Goal: Task Accomplishment & Management: Manage account settings

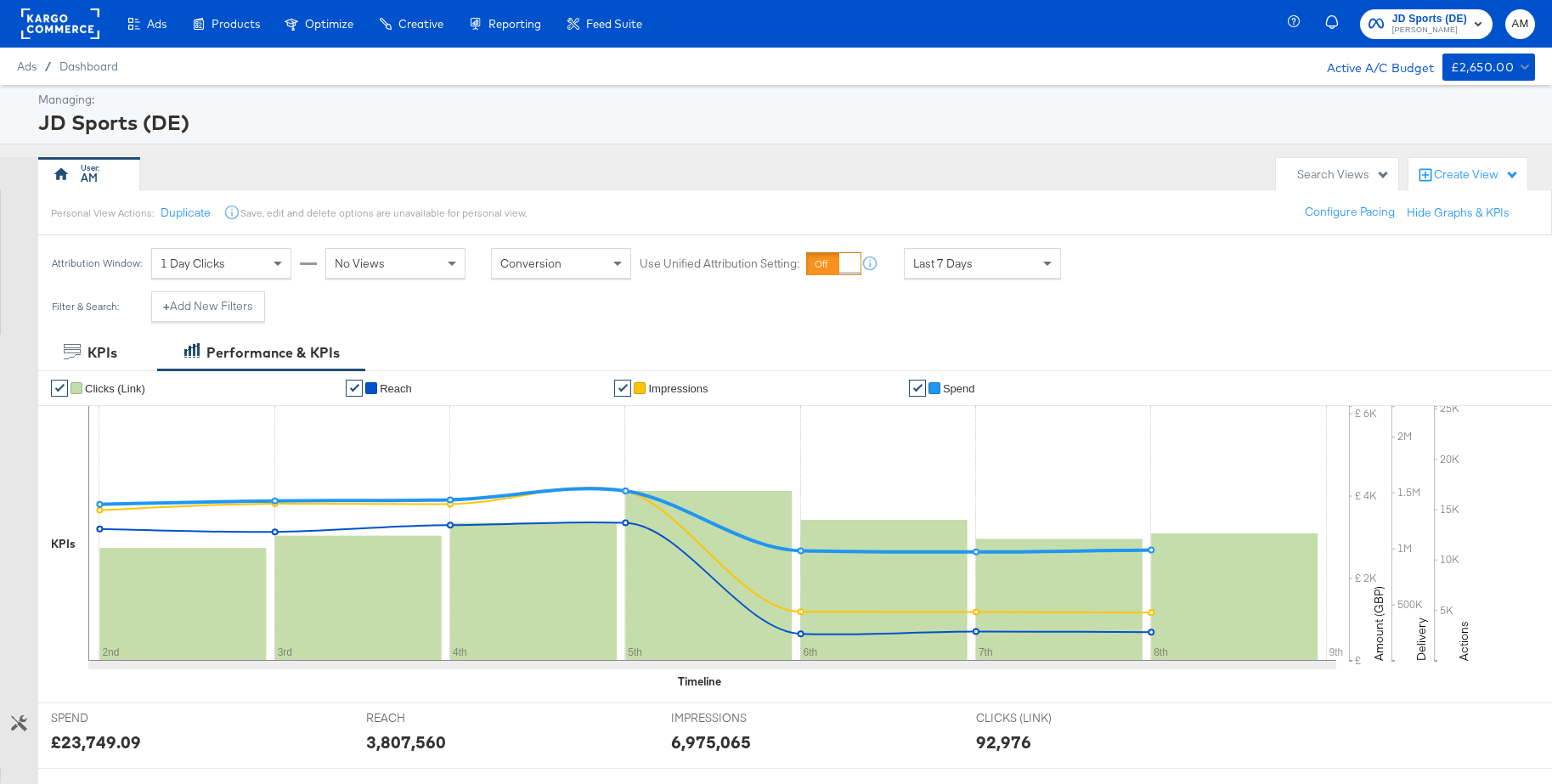
click at [55, 21] on rect at bounding box center [60, 23] width 79 height 30
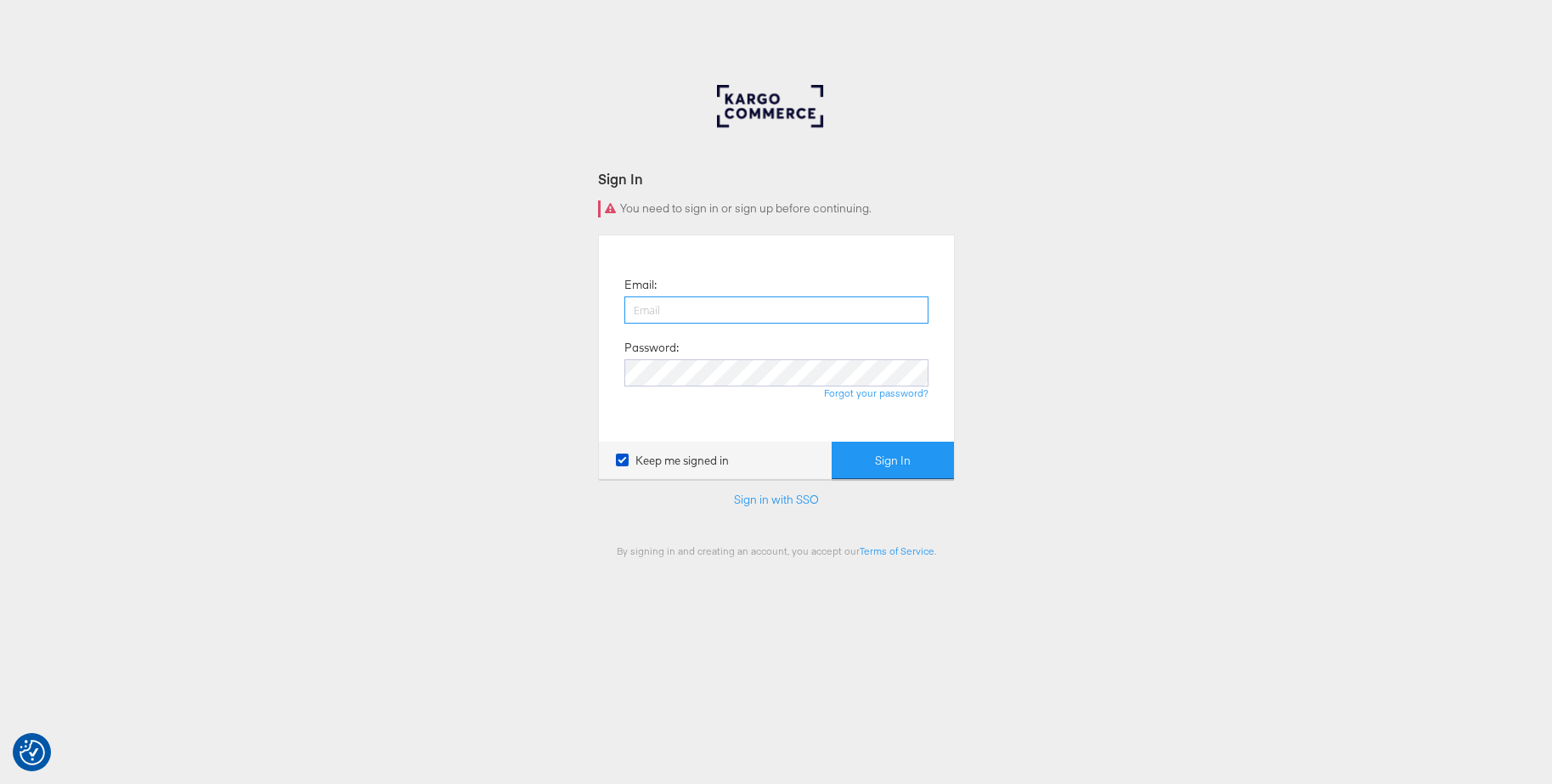
type input "alize.mintegi@kargo.com"
click at [885, 455] on button "Sign In" at bounding box center [893, 461] width 122 height 38
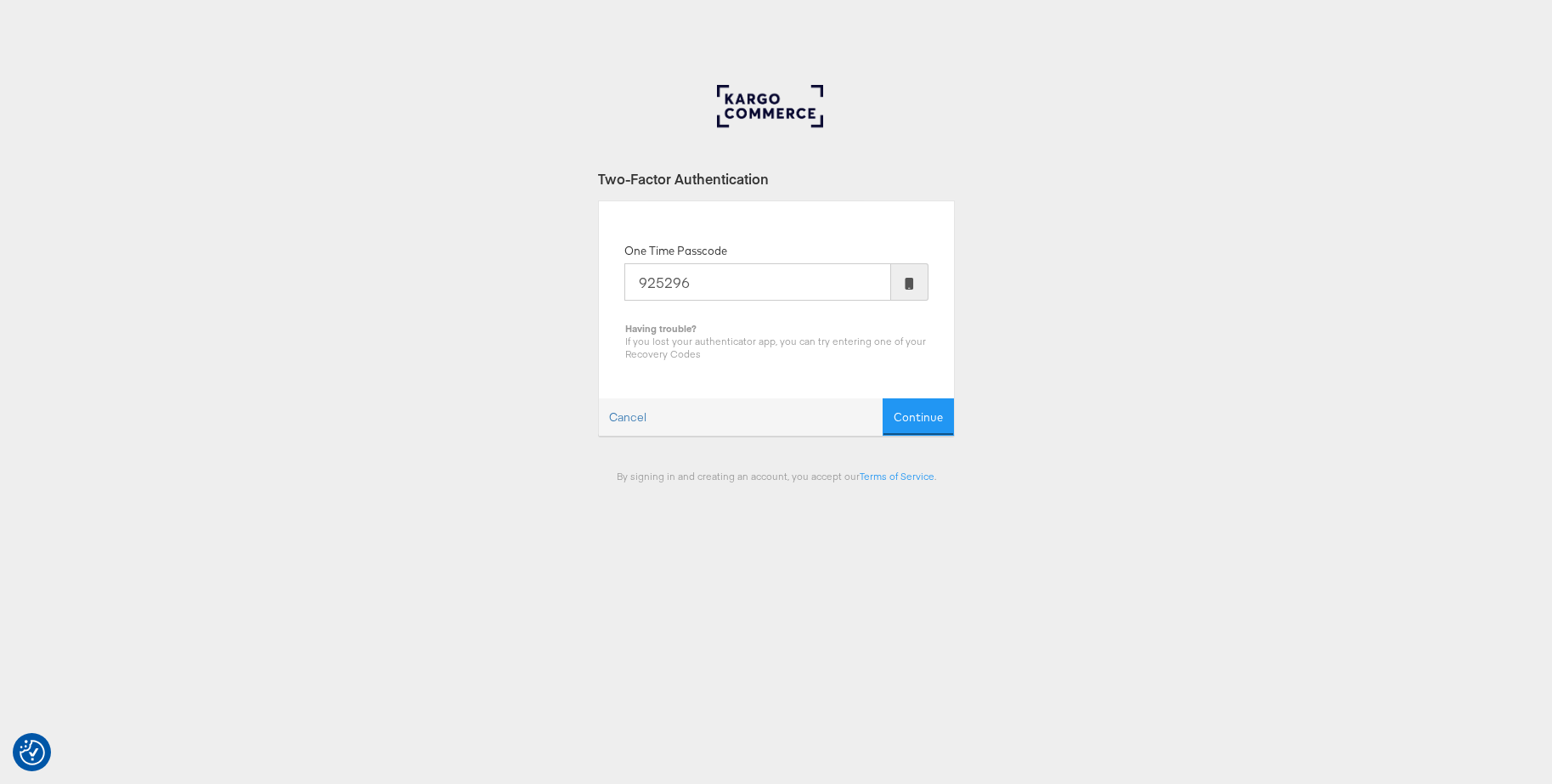
type input "925296"
click at [883, 398] on button "Continue" at bounding box center [918, 417] width 71 height 38
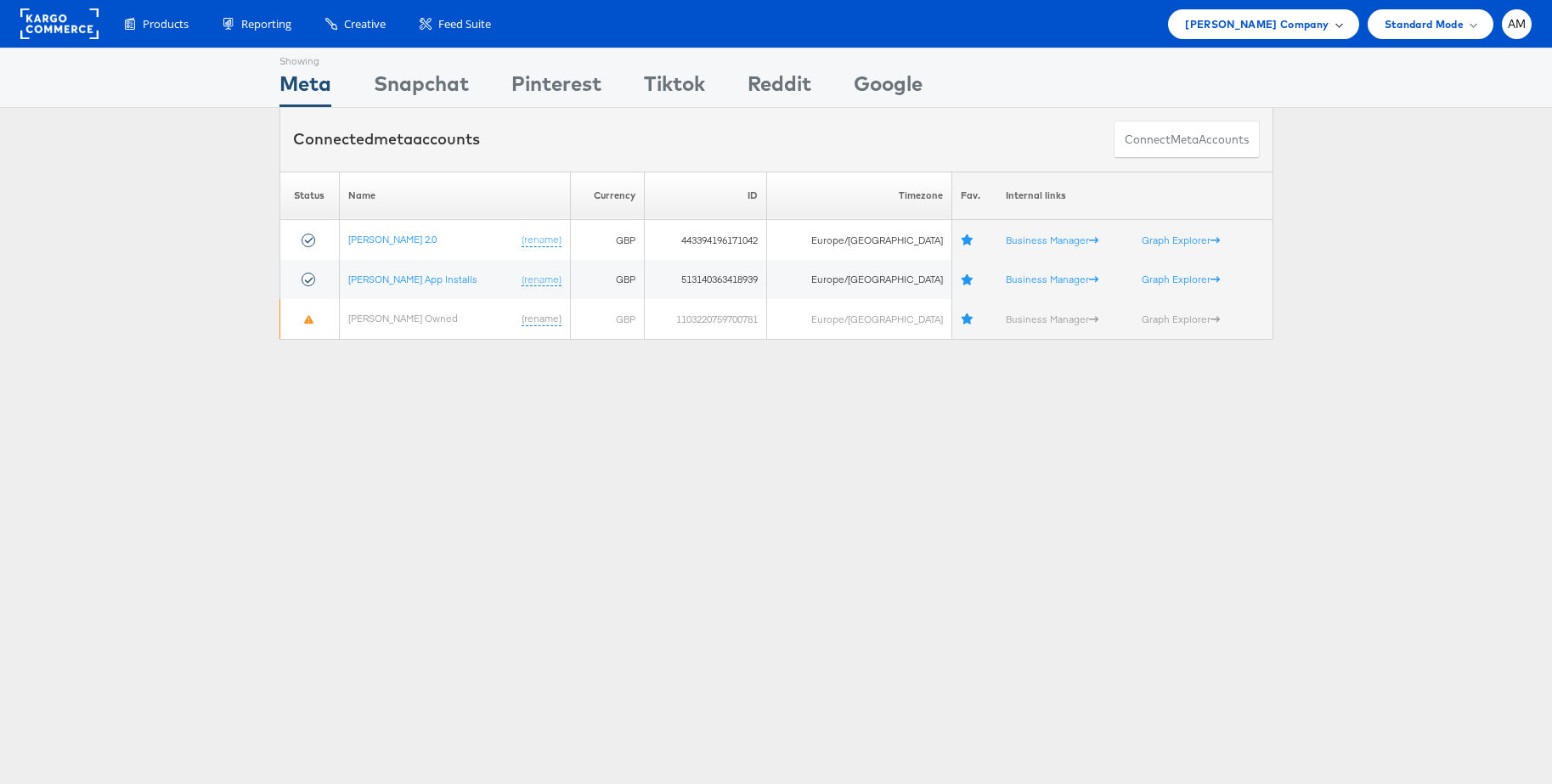
click at [1254, 22] on span "John Lewis Company" at bounding box center [1256, 25] width 143 height 18
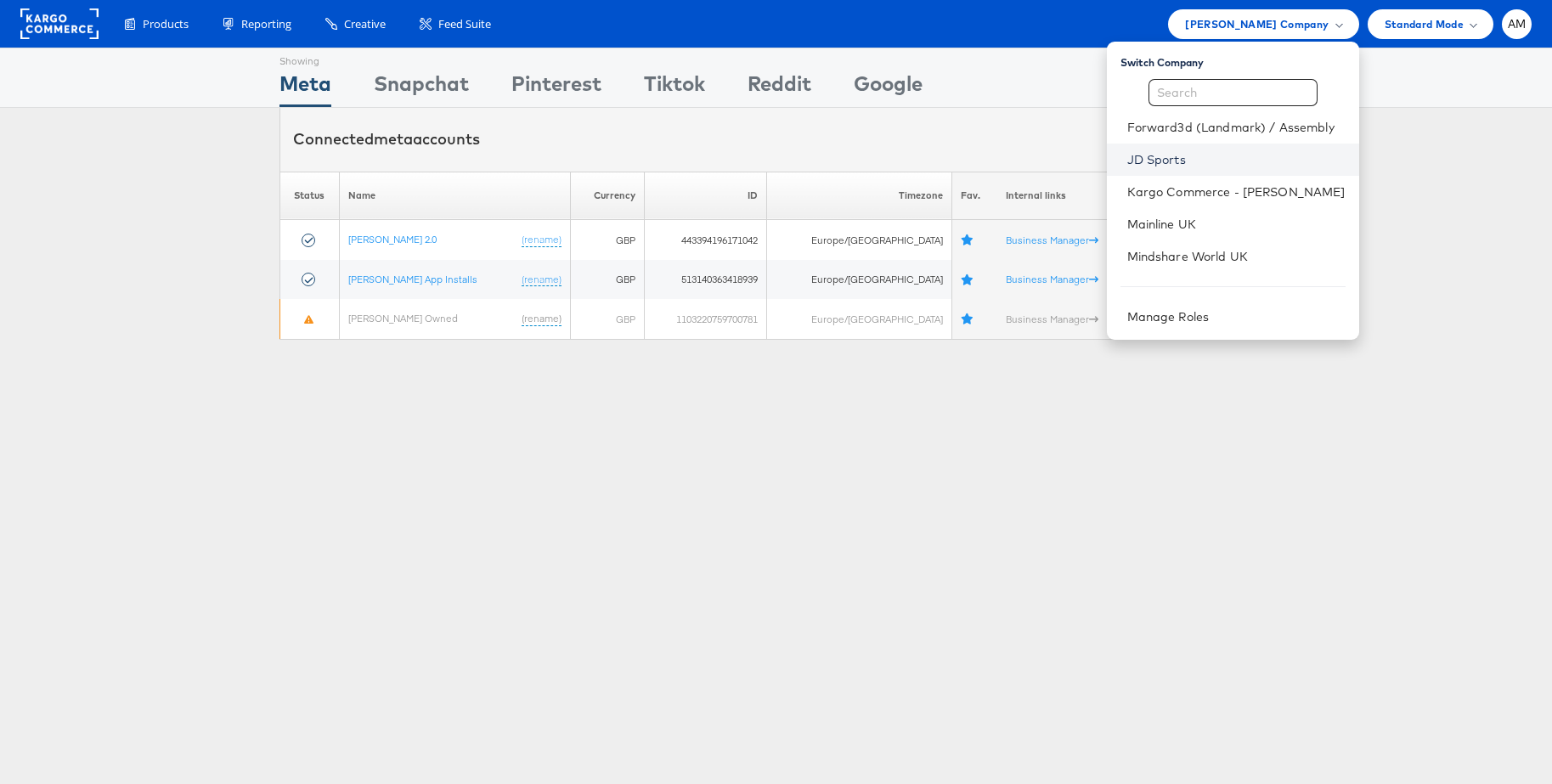
click at [1159, 163] on link "JD Sports" at bounding box center [1236, 160] width 218 height 17
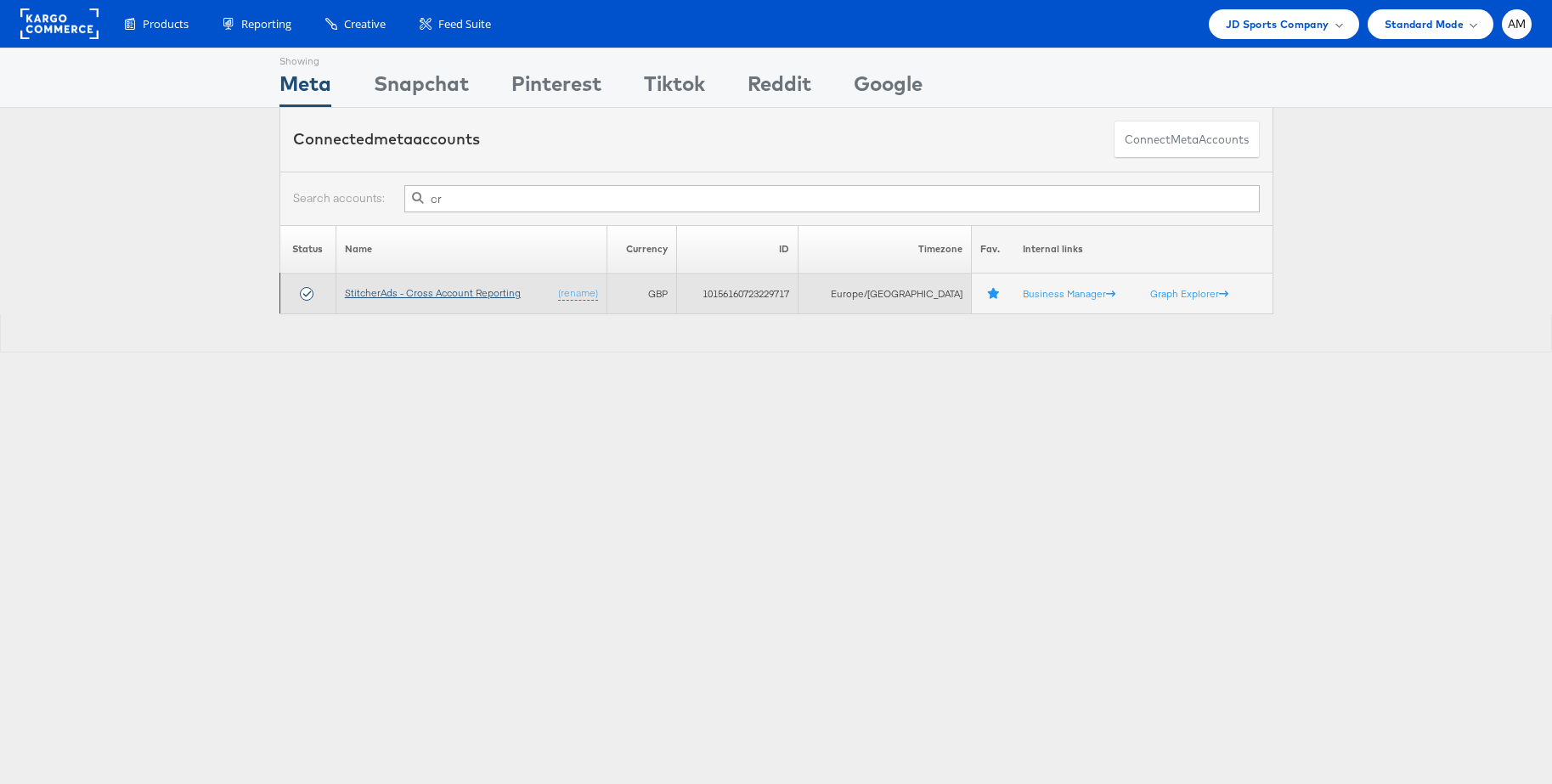
type input "cr"
click at [439, 292] on link "StitcherAds - Cross Account Reporting" at bounding box center [433, 293] width 176 height 13
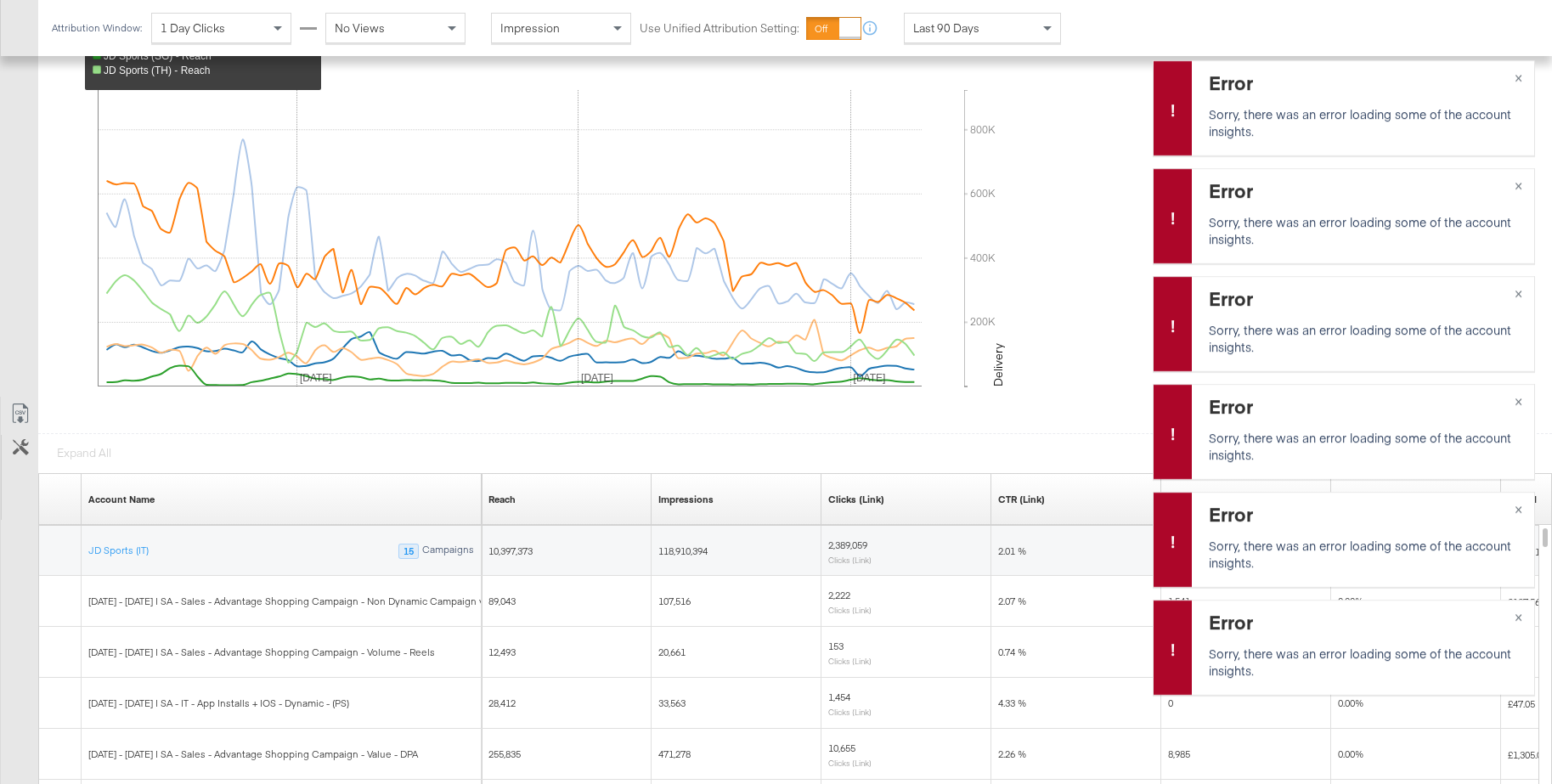
scroll to position [716, 0]
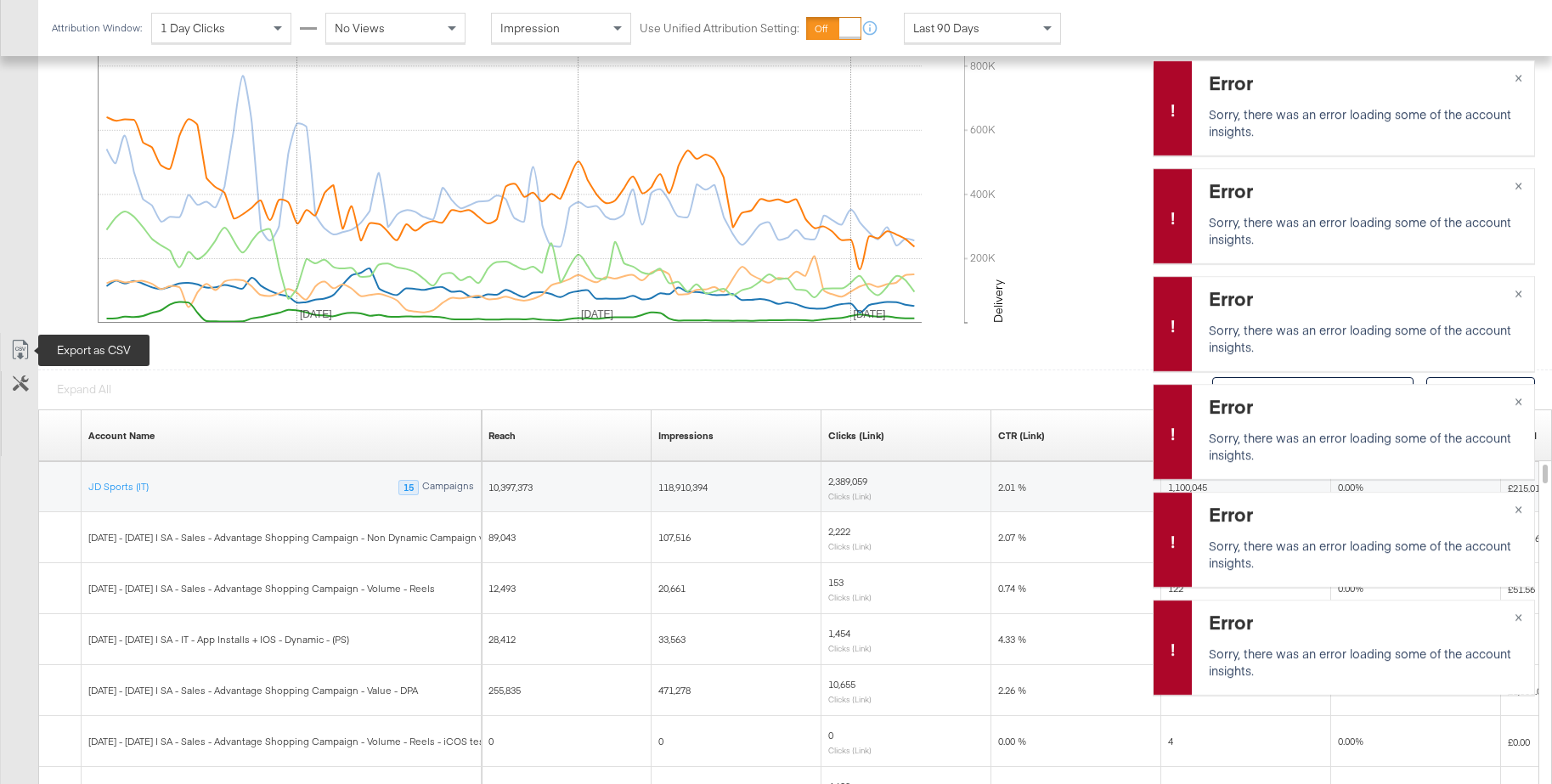
click at [21, 349] on icon at bounding box center [20, 350] width 20 height 20
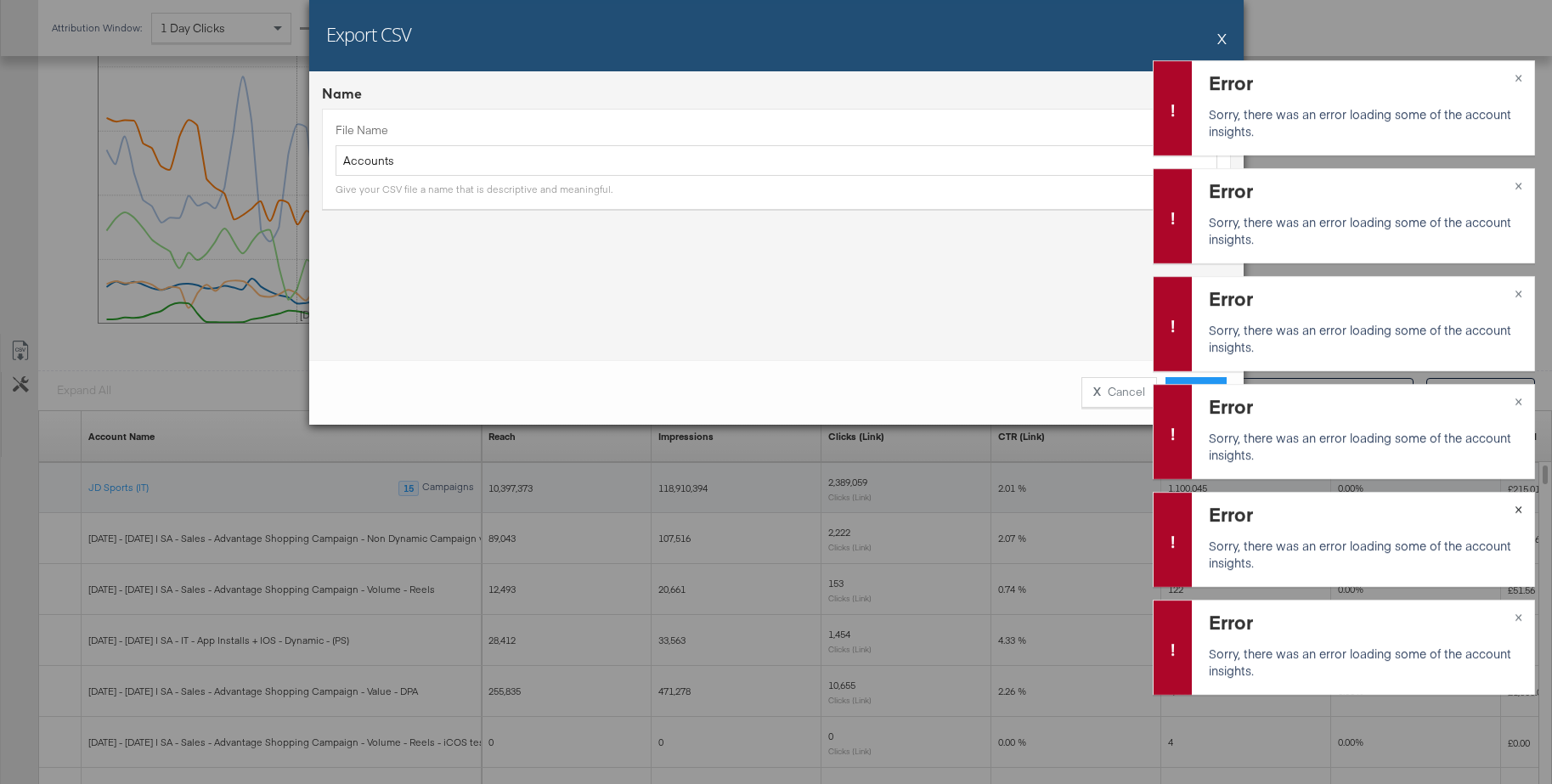
click at [1517, 510] on span "×" at bounding box center [1518, 507] width 7 height 19
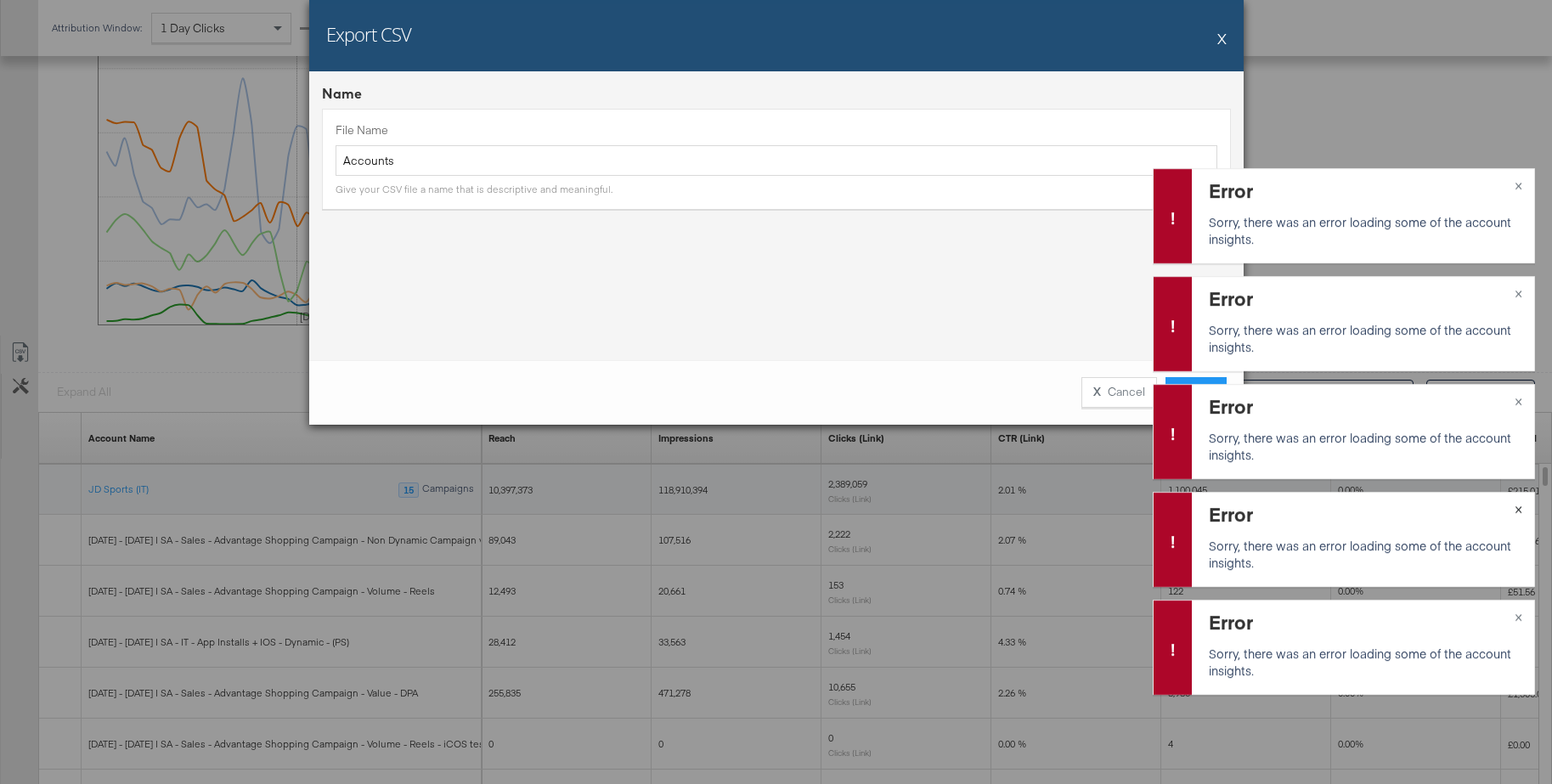
click at [1517, 510] on span "×" at bounding box center [1518, 507] width 7 height 19
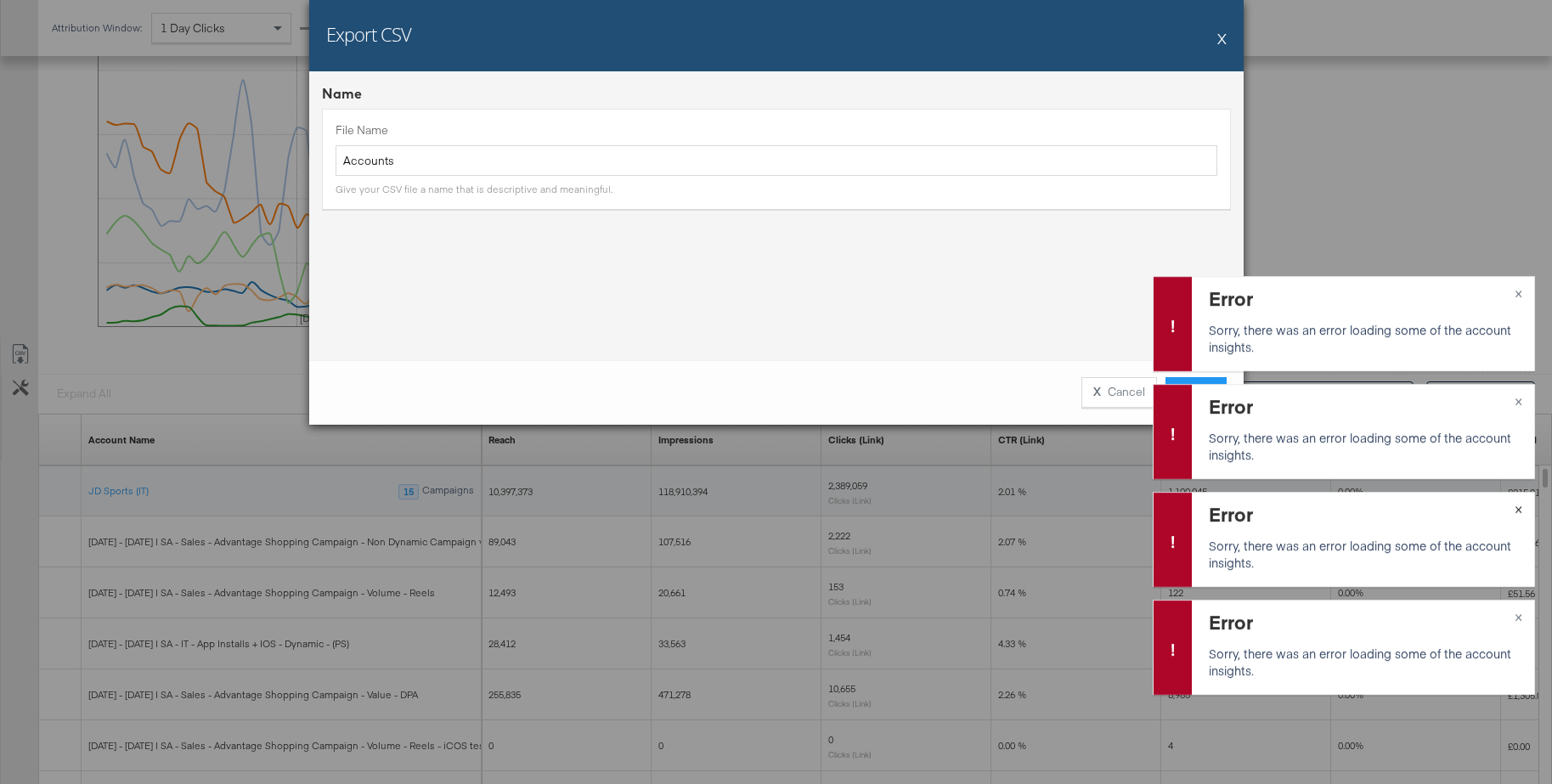
click at [1517, 510] on span "×" at bounding box center [1518, 507] width 7 height 19
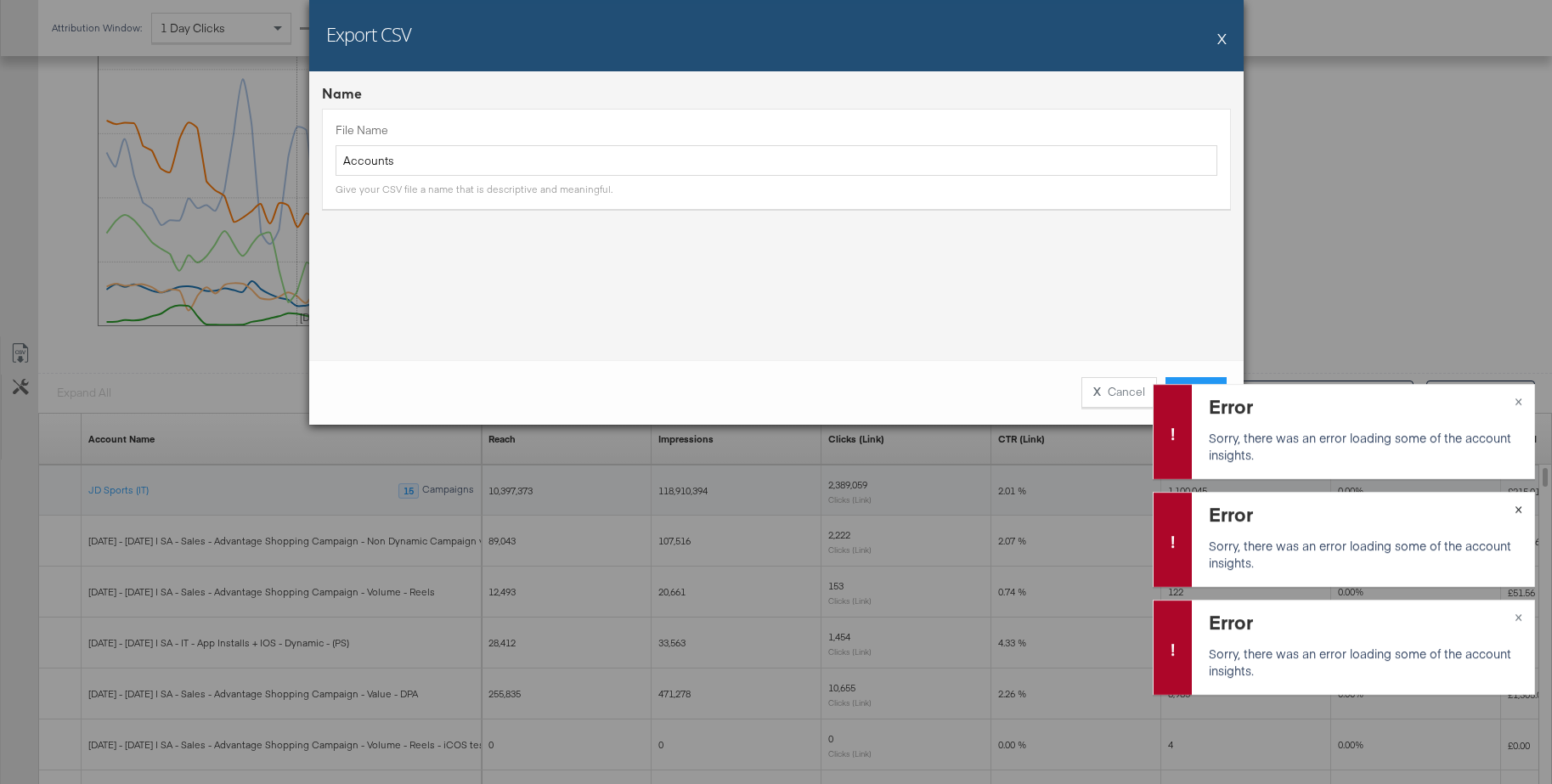
click at [1517, 510] on span "×" at bounding box center [1518, 507] width 7 height 19
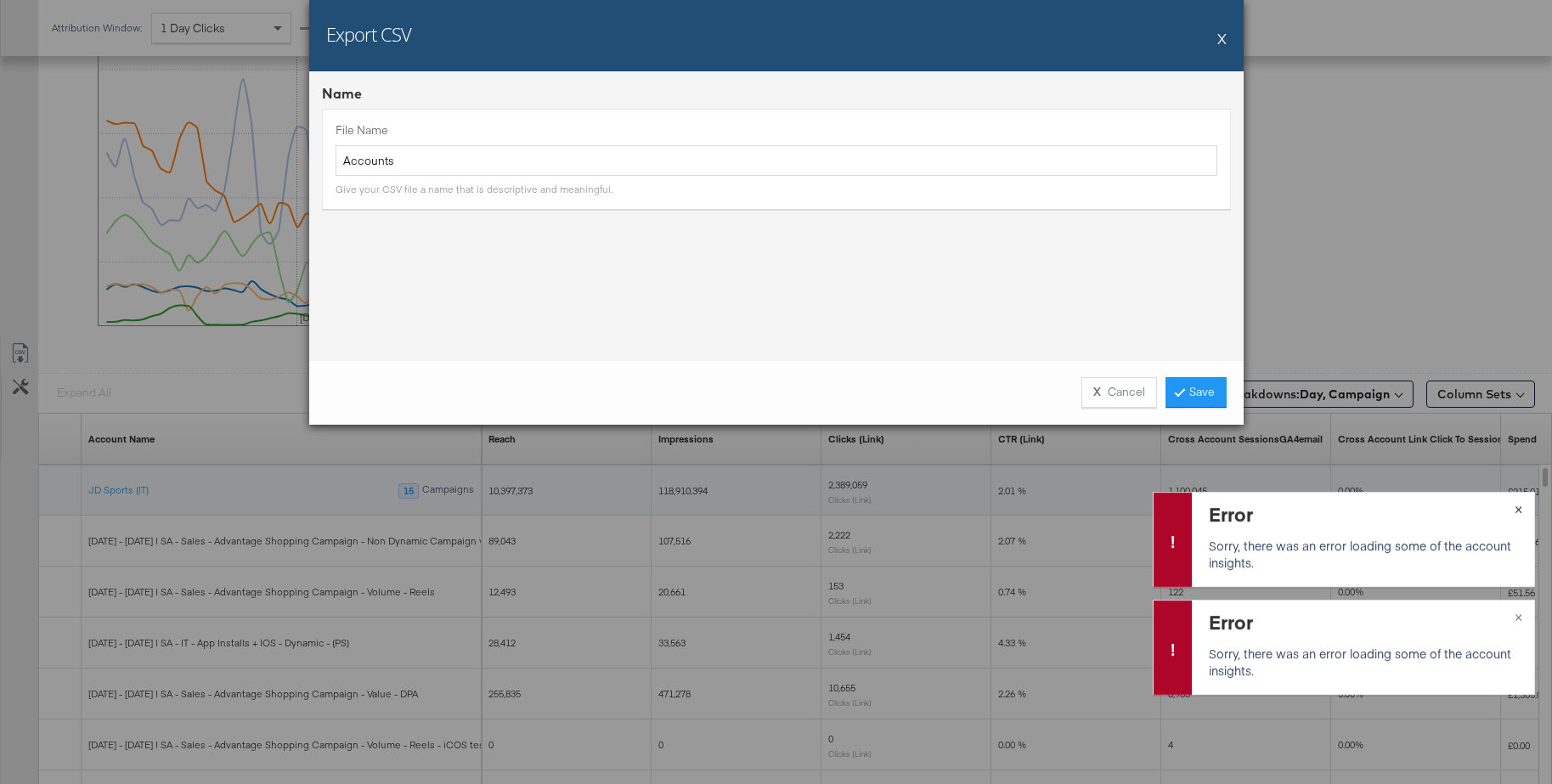
click at [1517, 510] on span "×" at bounding box center [1518, 507] width 7 height 19
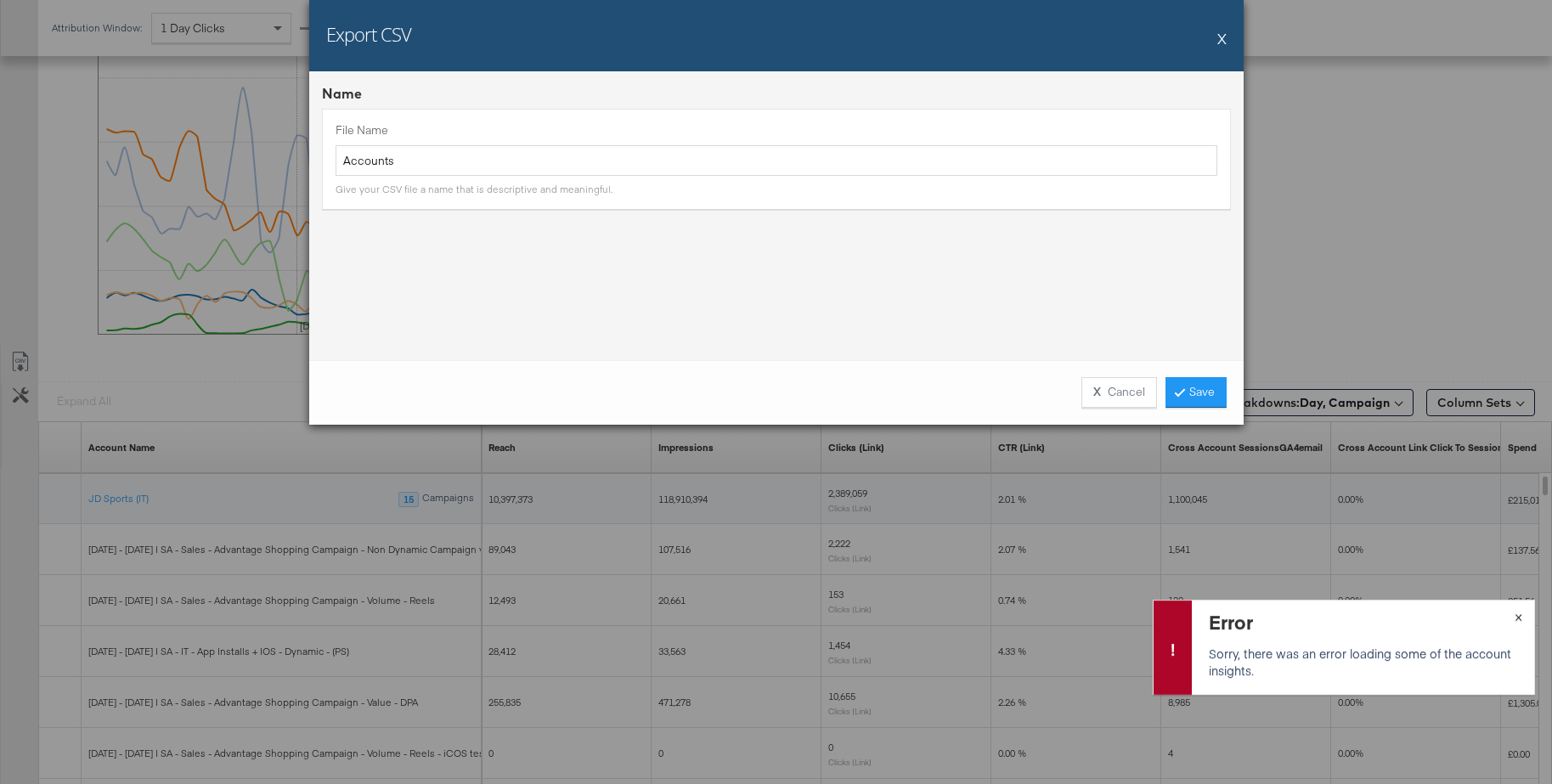
scroll to position [706, 0]
click at [1520, 617] on span "×" at bounding box center [1518, 614] width 7 height 19
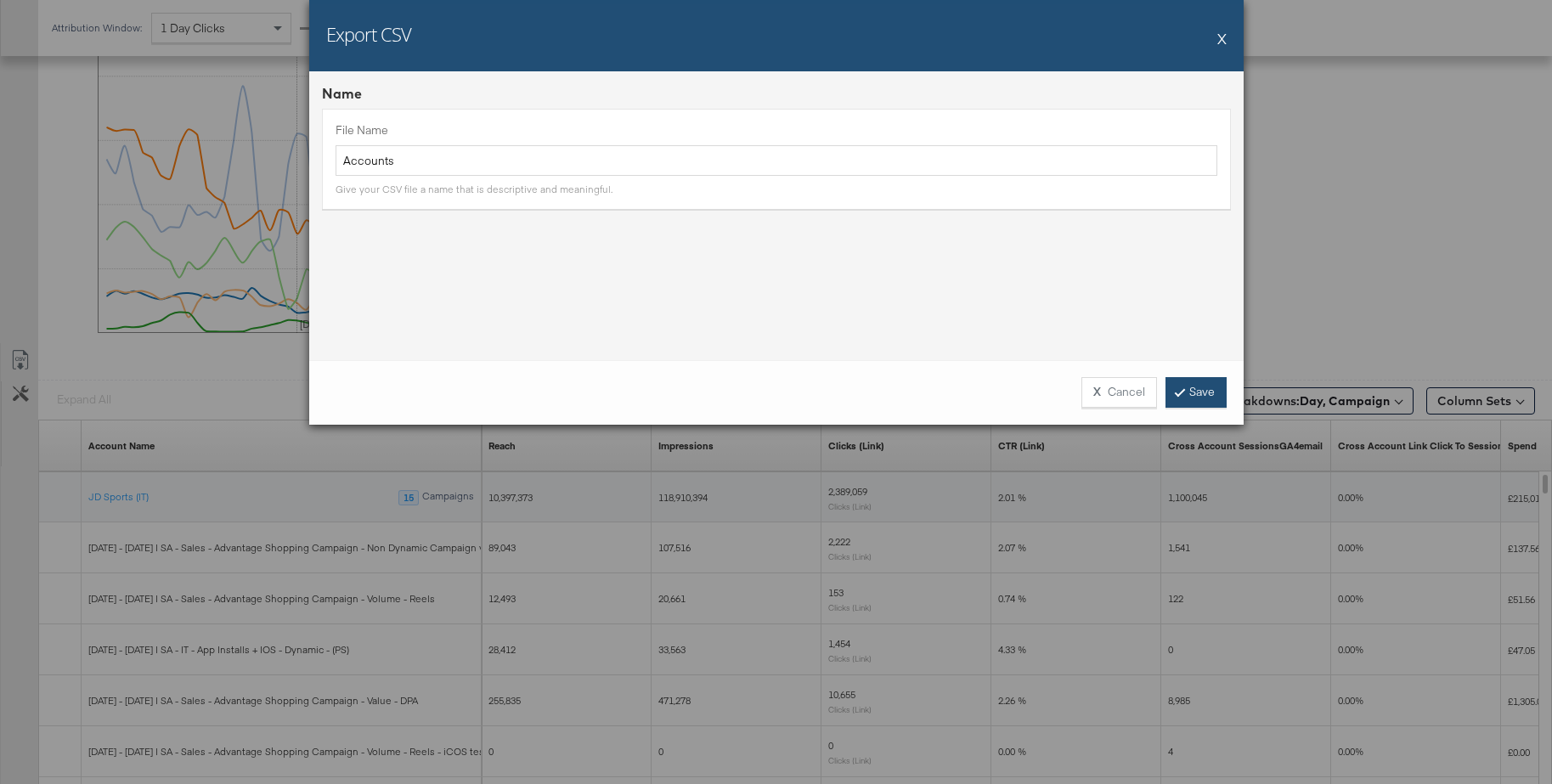
click at [1200, 397] on link "Save" at bounding box center [1196, 392] width 61 height 30
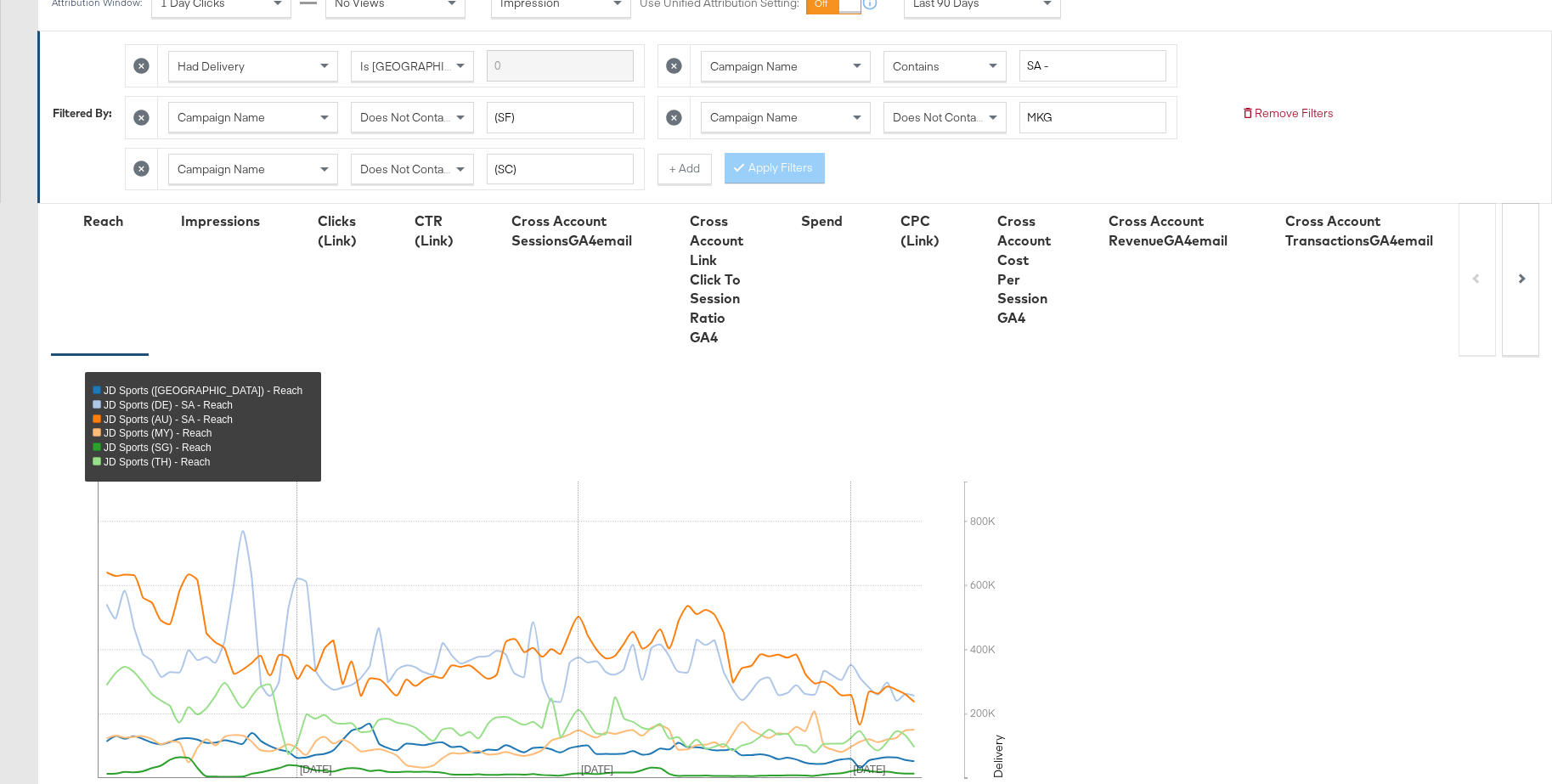
scroll to position [0, 0]
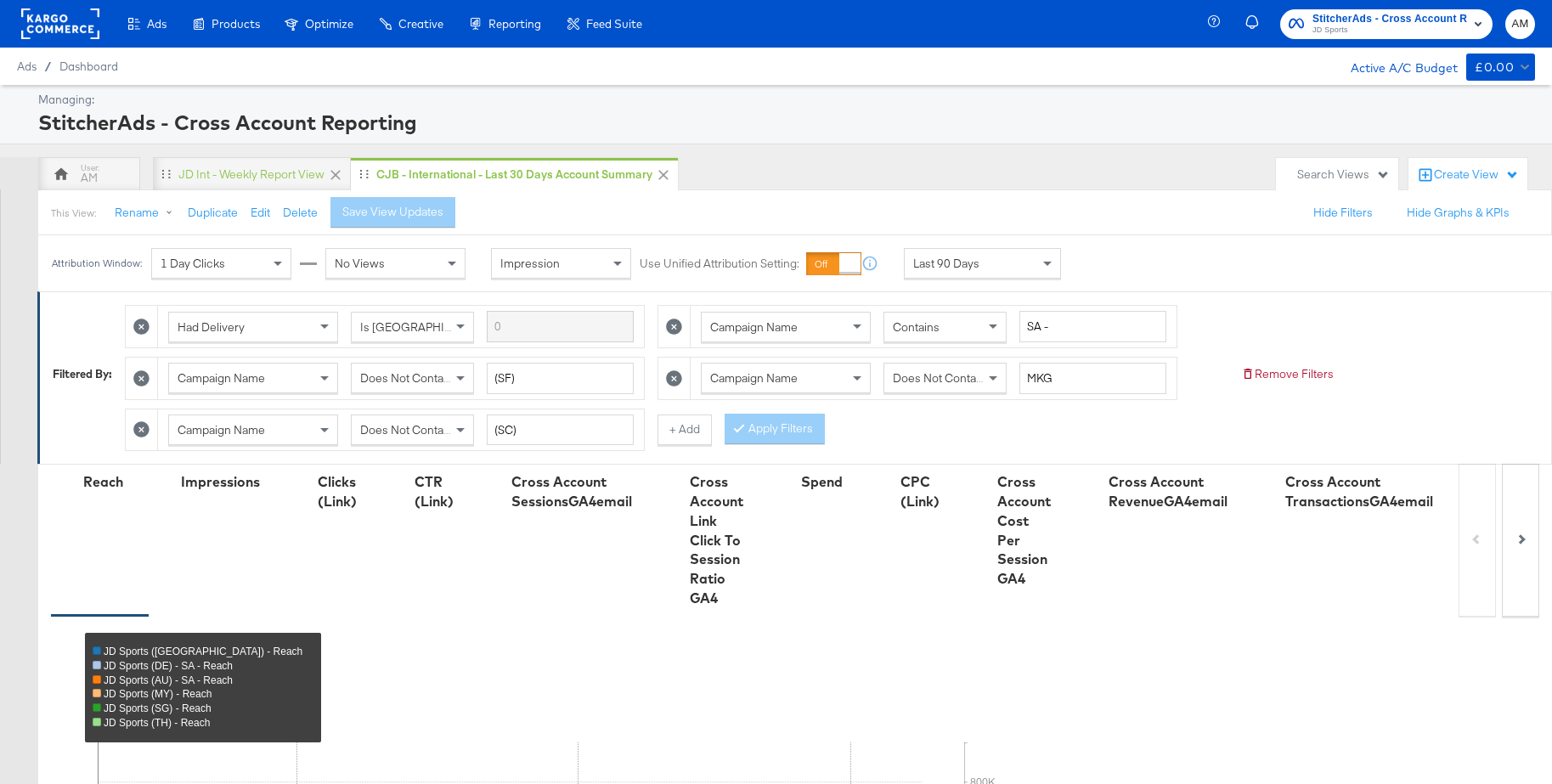
click at [1367, 36] on span "JD Sports" at bounding box center [1389, 30] width 154 height 14
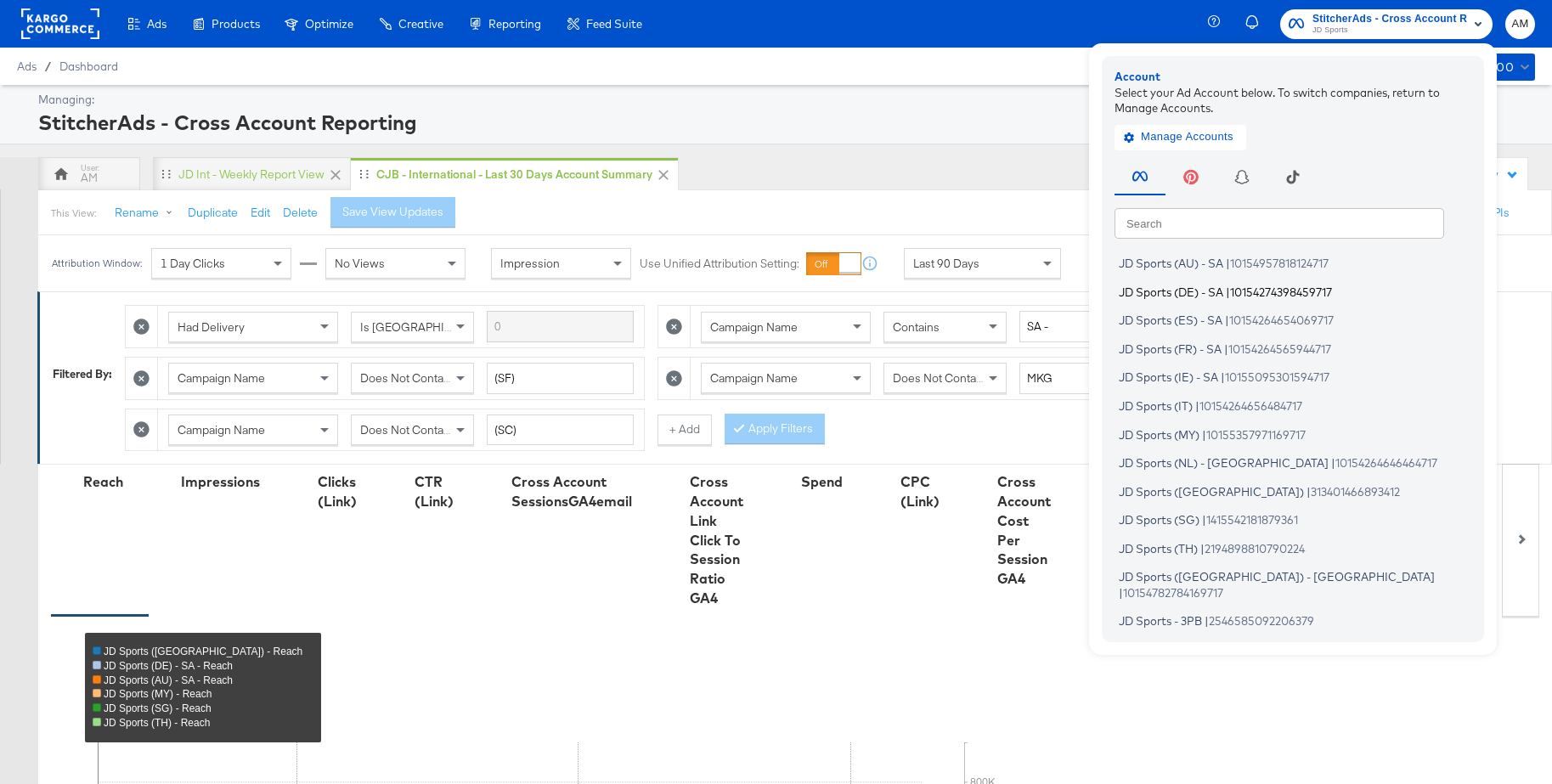
click at [1180, 295] on span "JD Sports (DE) - SA" at bounding box center [1171, 291] width 104 height 14
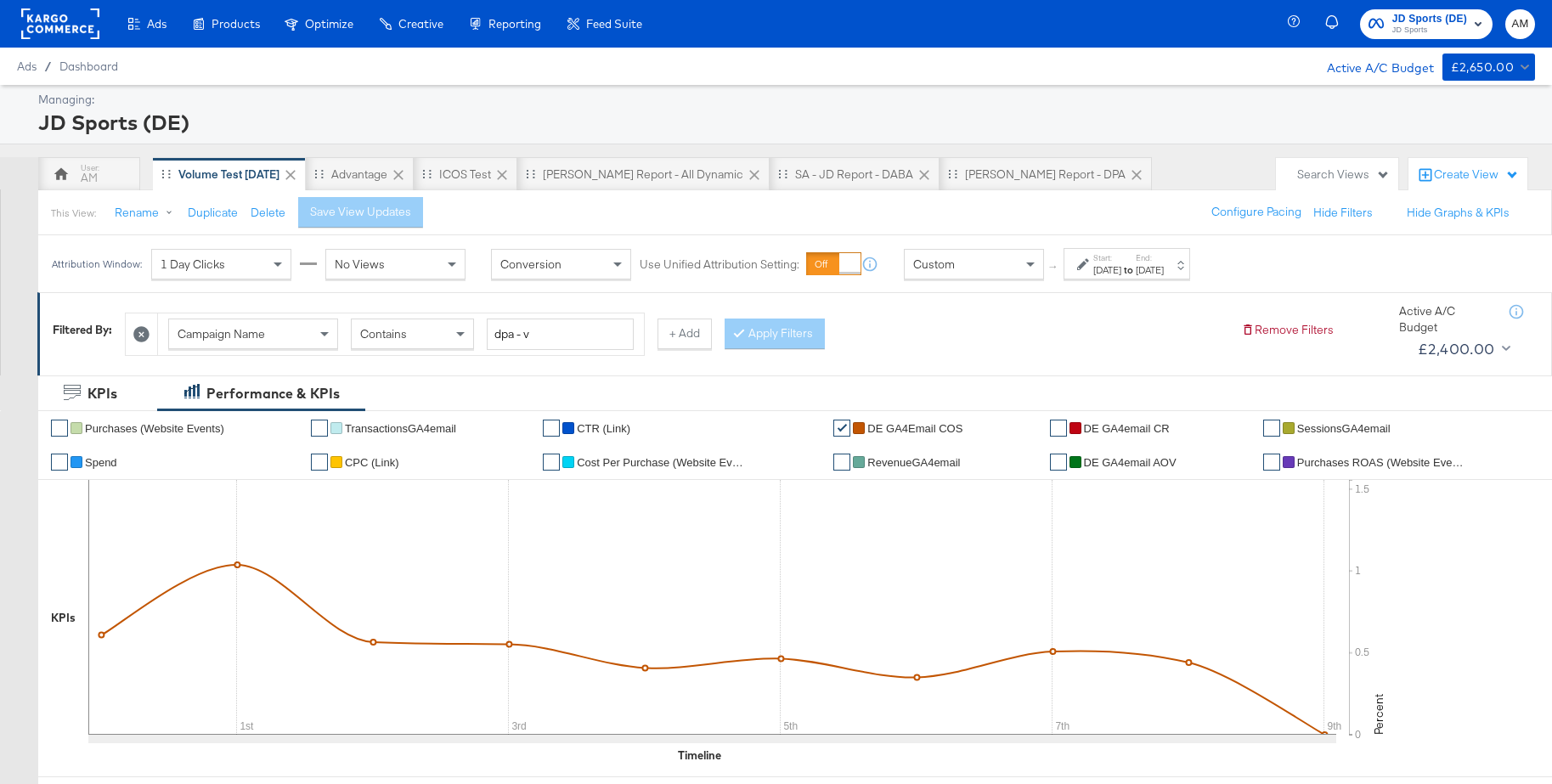
click at [69, 23] on rect at bounding box center [60, 23] width 79 height 30
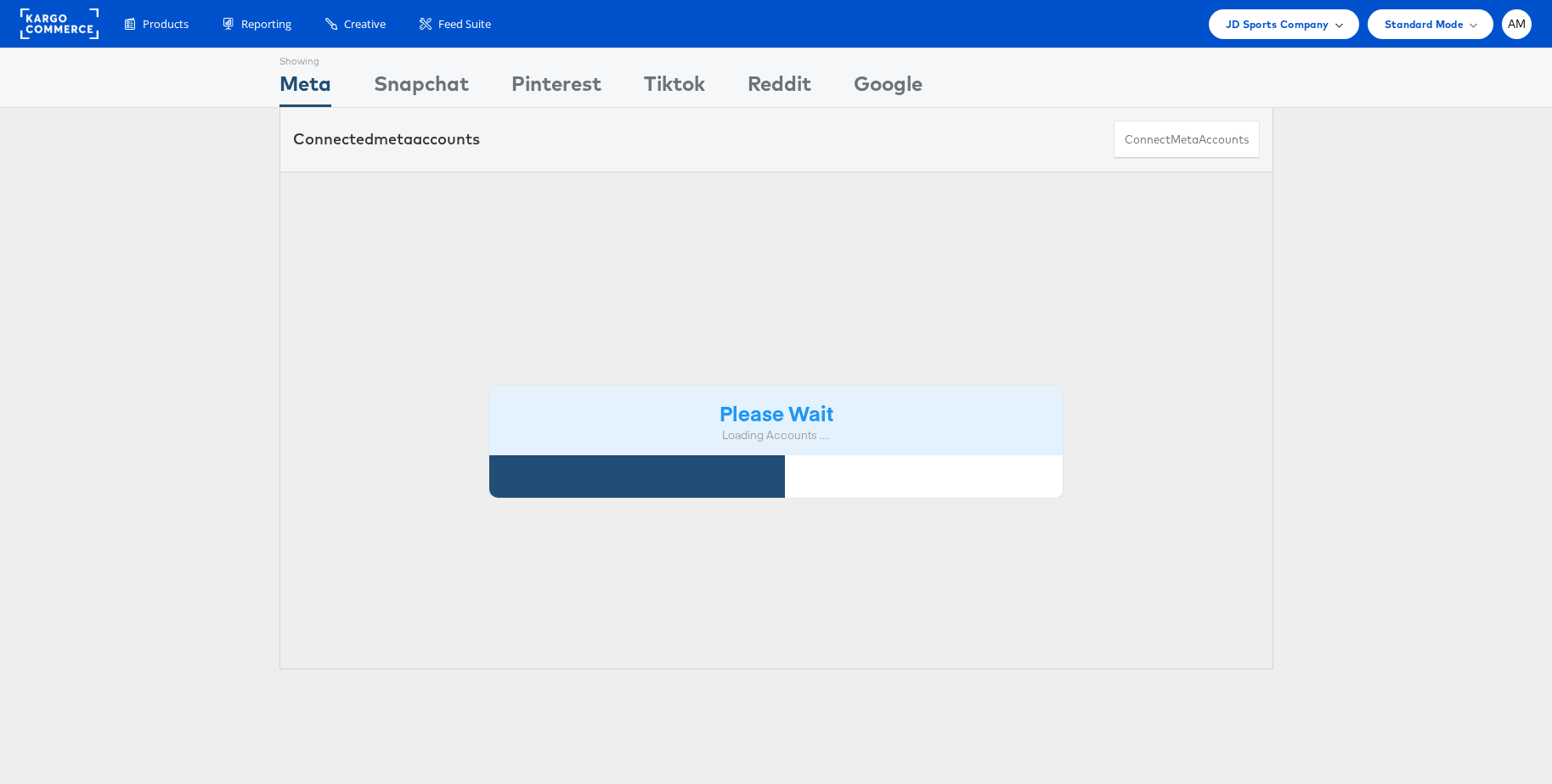
click at [1279, 26] on span "JD Sports Company" at bounding box center [1278, 25] width 104 height 18
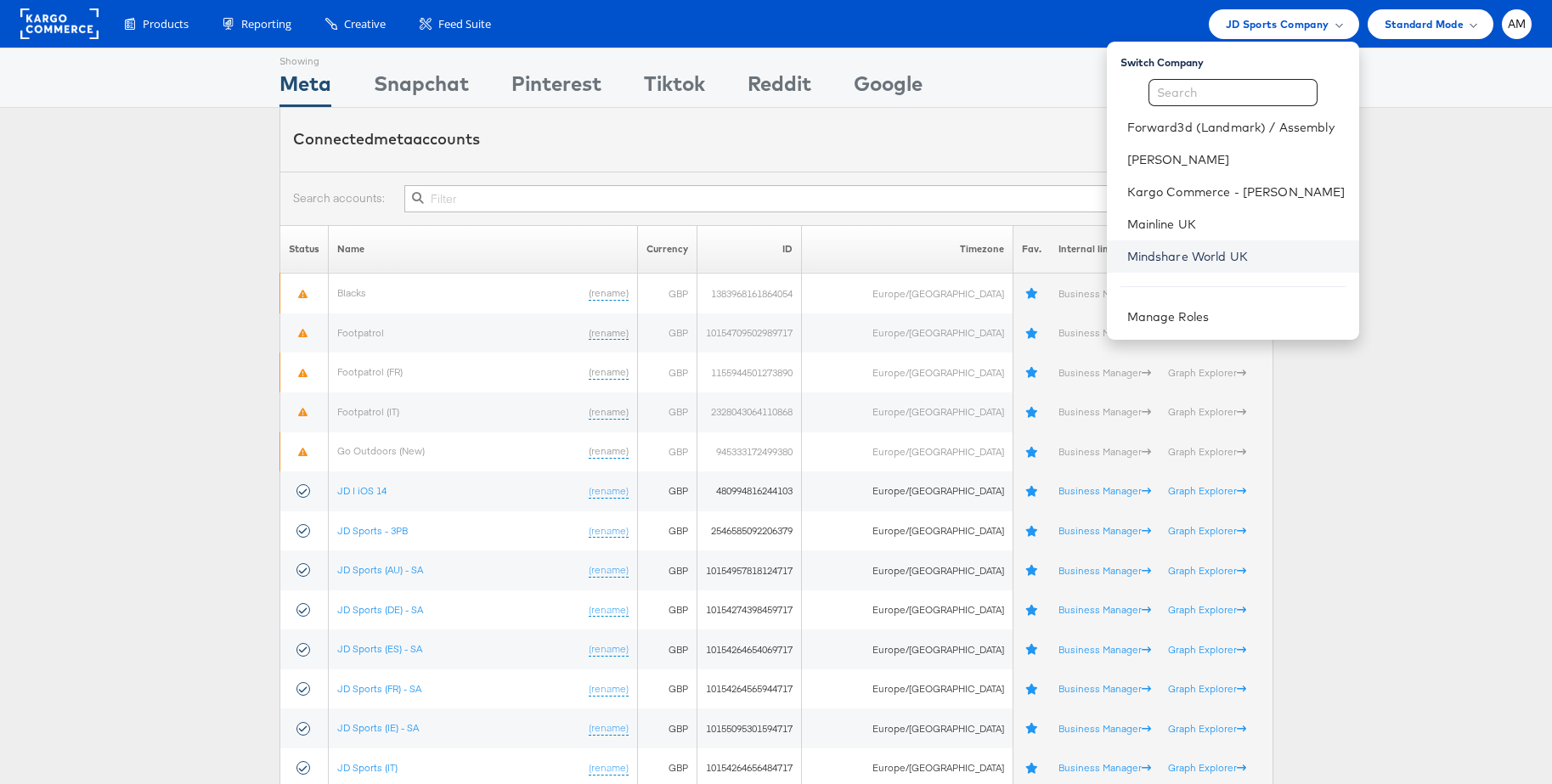
click at [1191, 255] on link "Mindshare World UK" at bounding box center [1236, 256] width 218 height 17
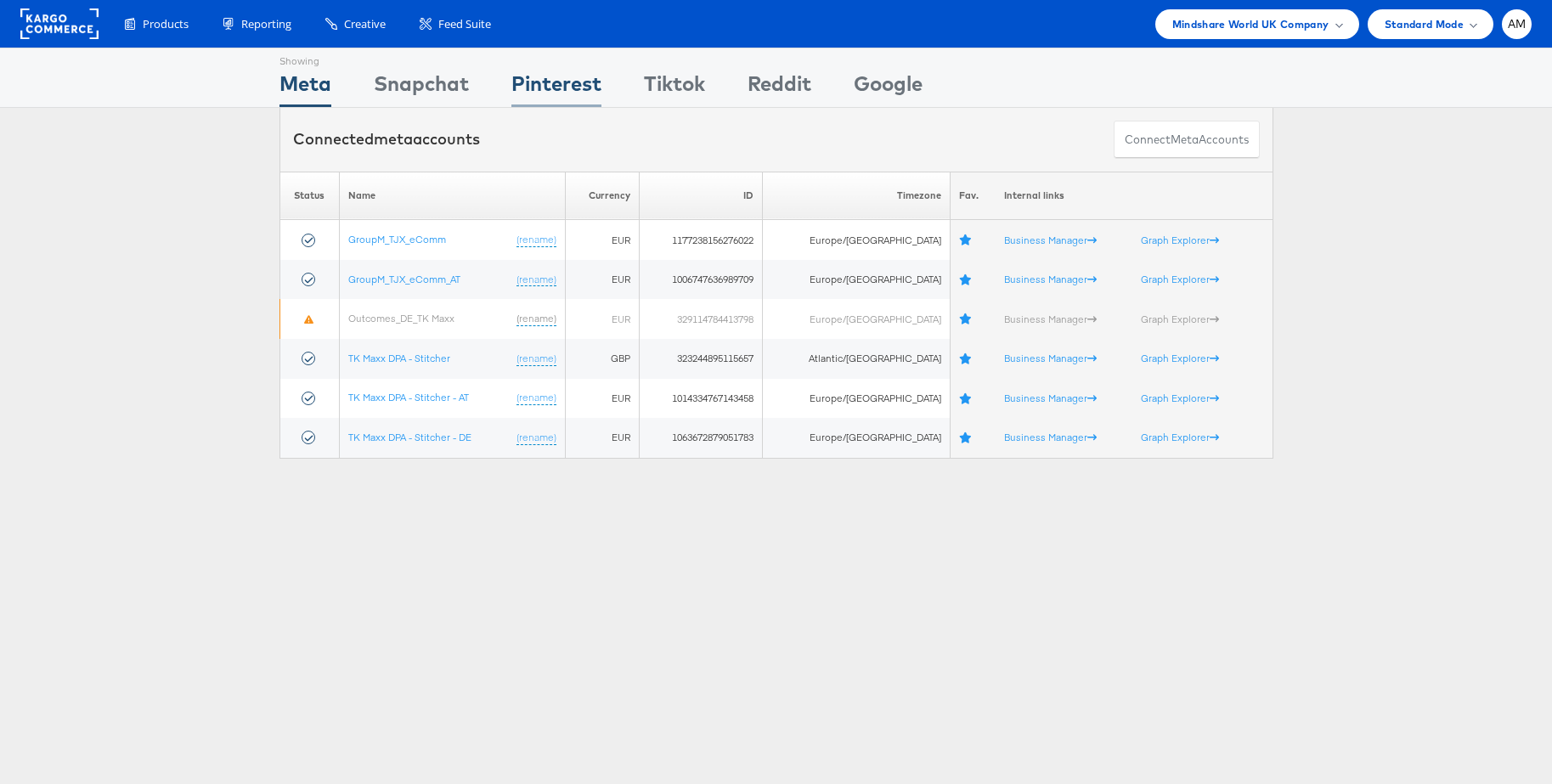
click at [567, 78] on div "Pinterest" at bounding box center [556, 88] width 90 height 38
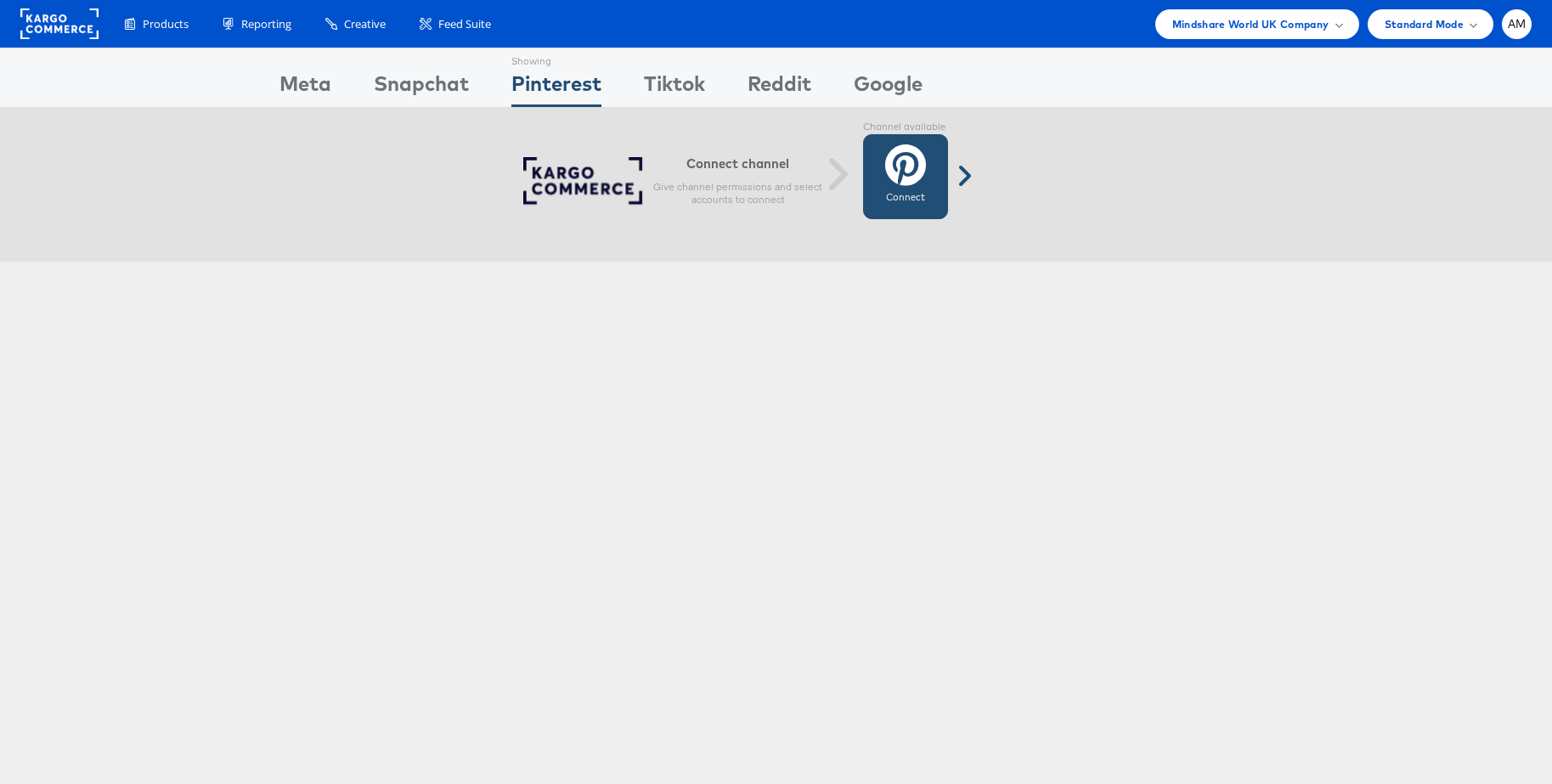
click at [894, 191] on label "Connect" at bounding box center [906, 197] width 39 height 14
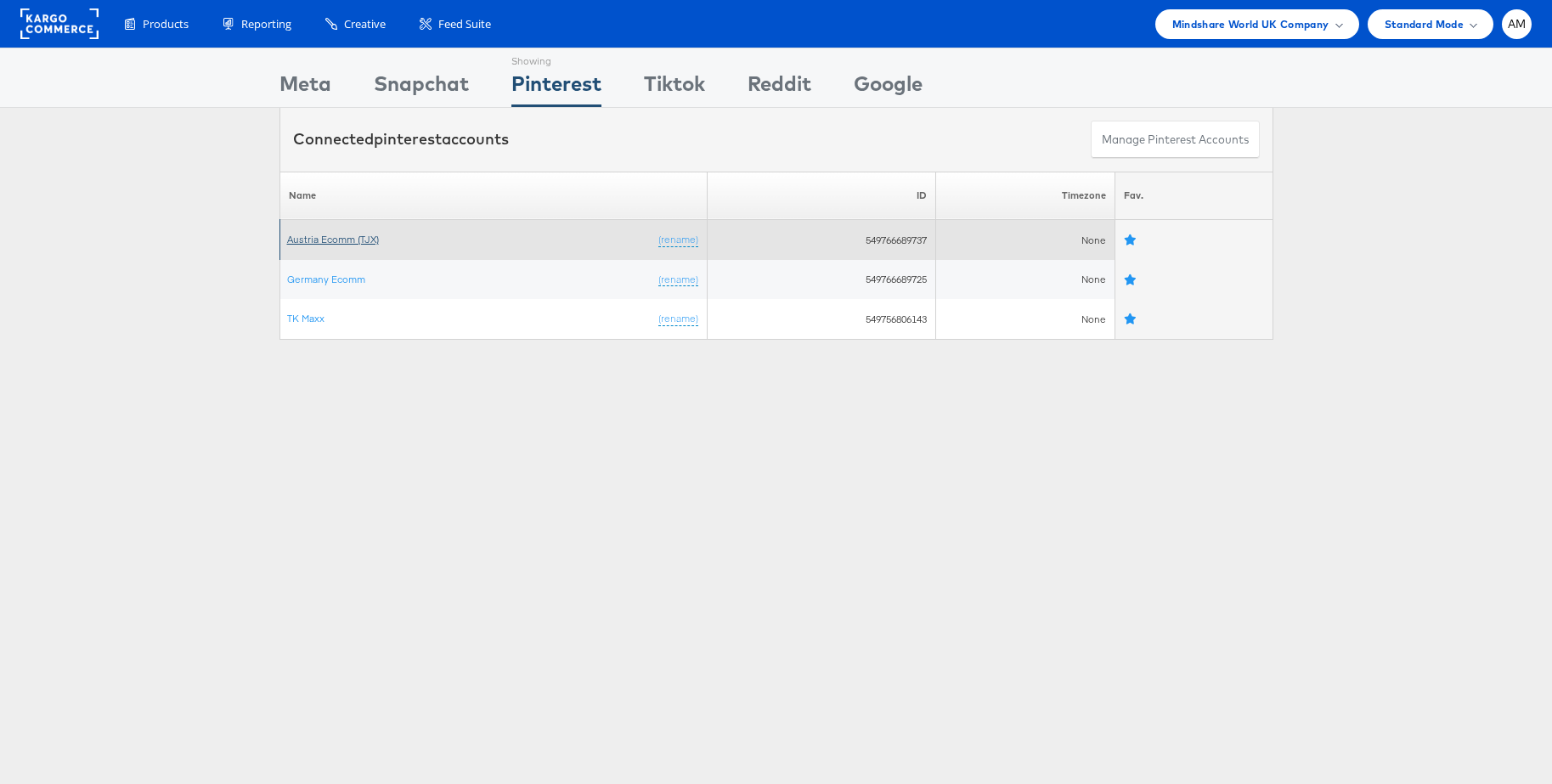
click at [360, 244] on link "Austria Ecomm (TJX)" at bounding box center [333, 239] width 91 height 13
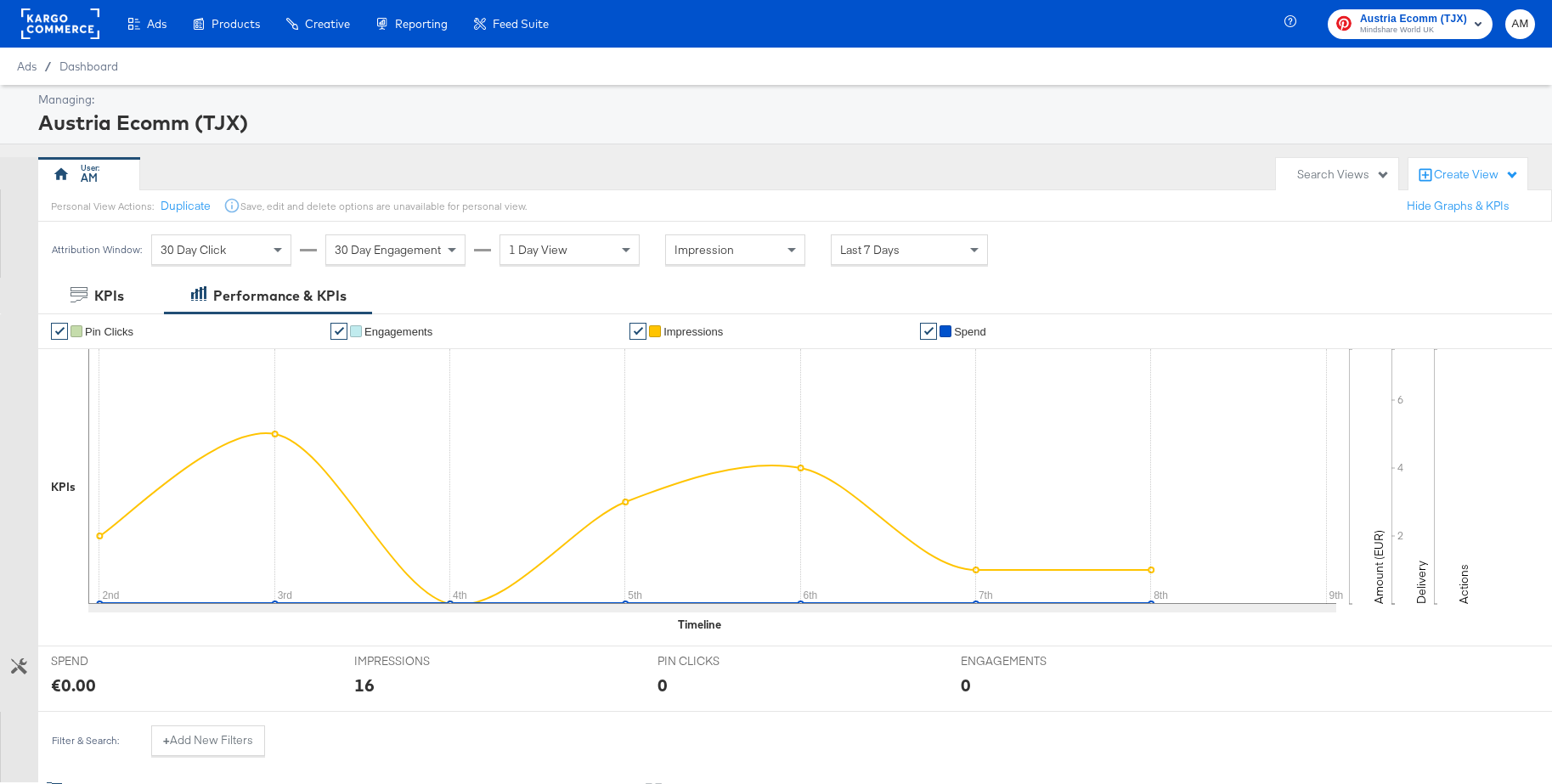
click at [71, 26] on rect at bounding box center [60, 23] width 79 height 30
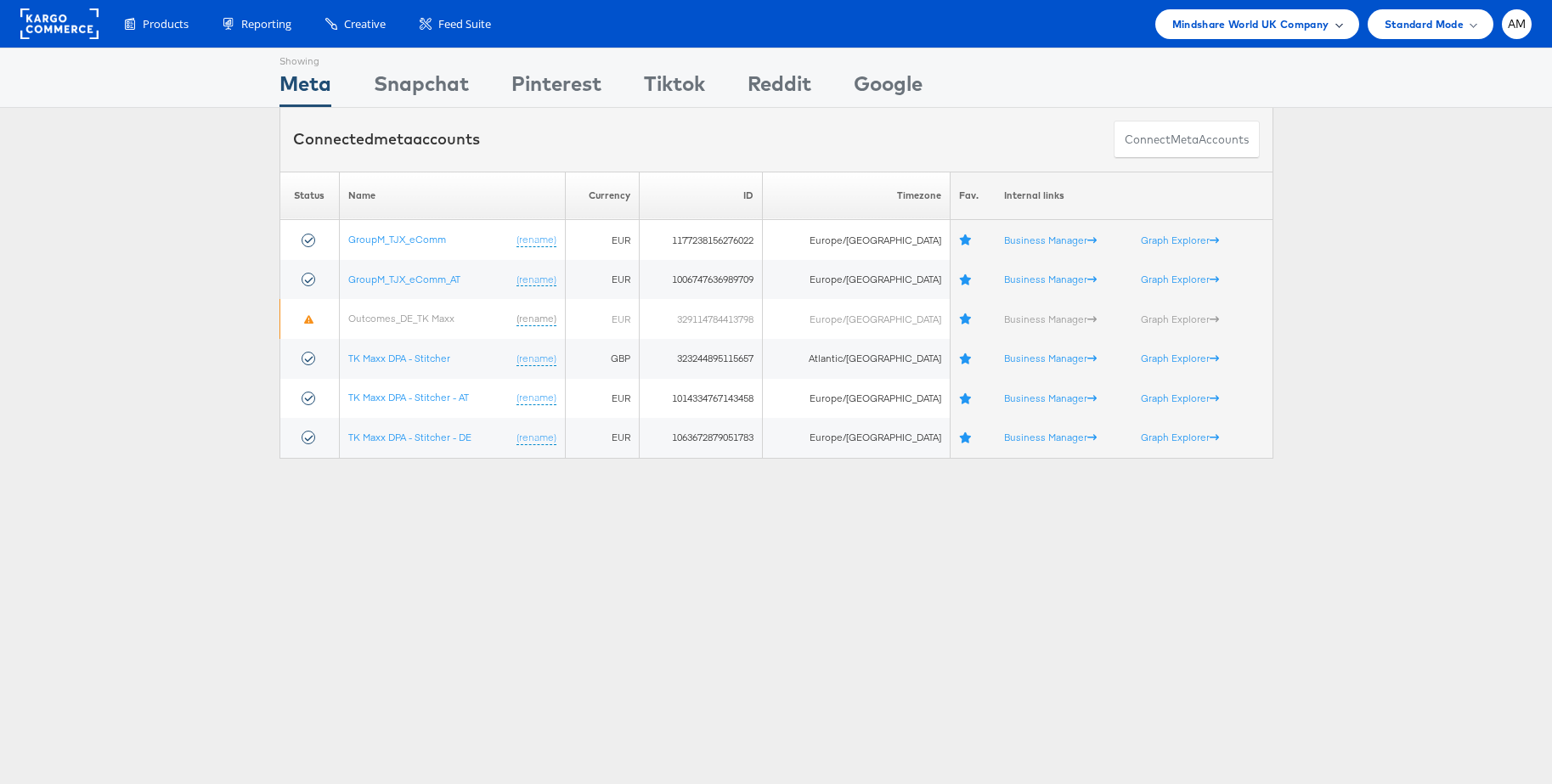
click at [1250, 26] on span "Mindshare World UK Company" at bounding box center [1251, 25] width 157 height 18
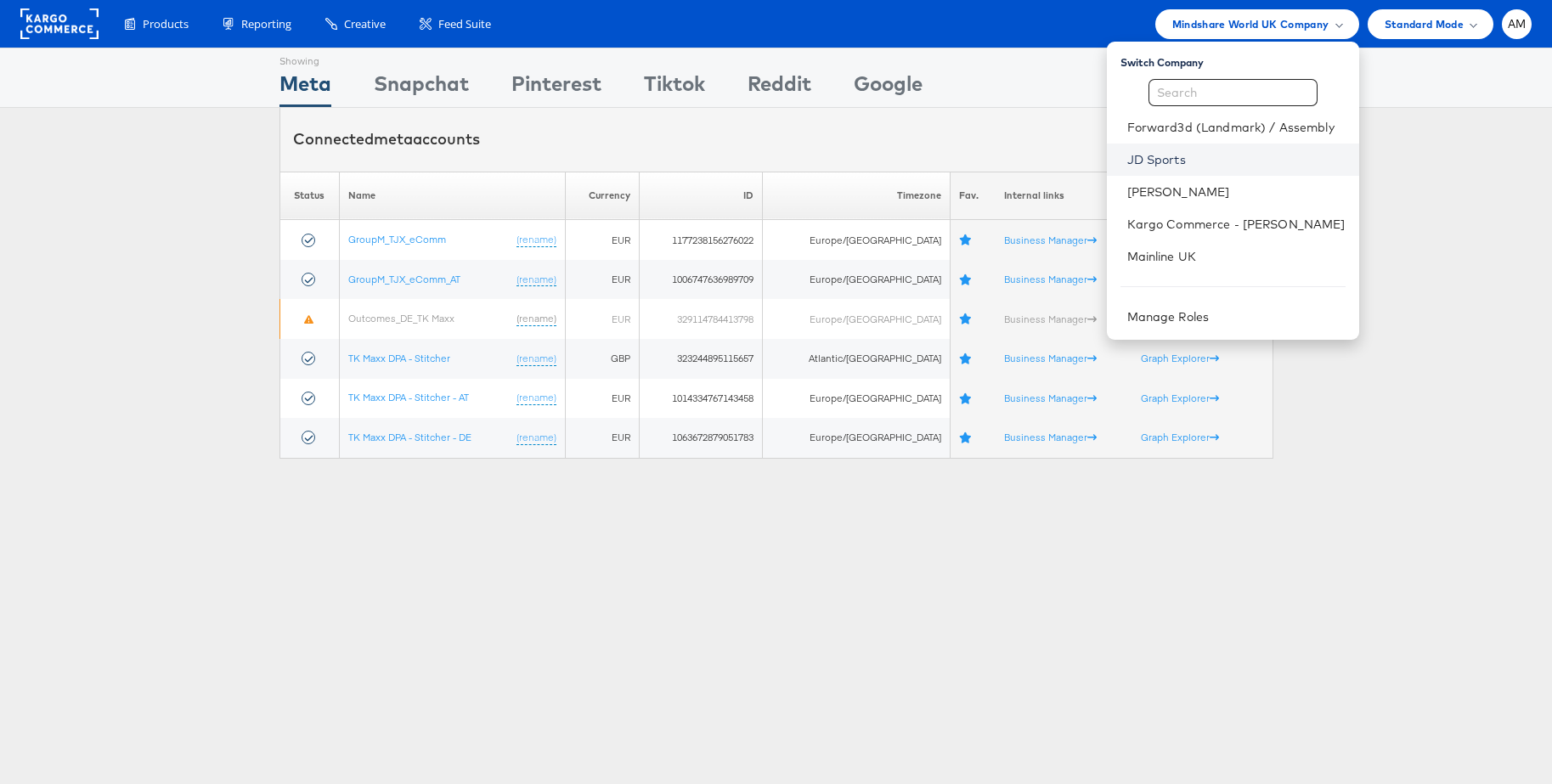
click at [1166, 161] on link "JD Sports" at bounding box center [1236, 160] width 218 height 17
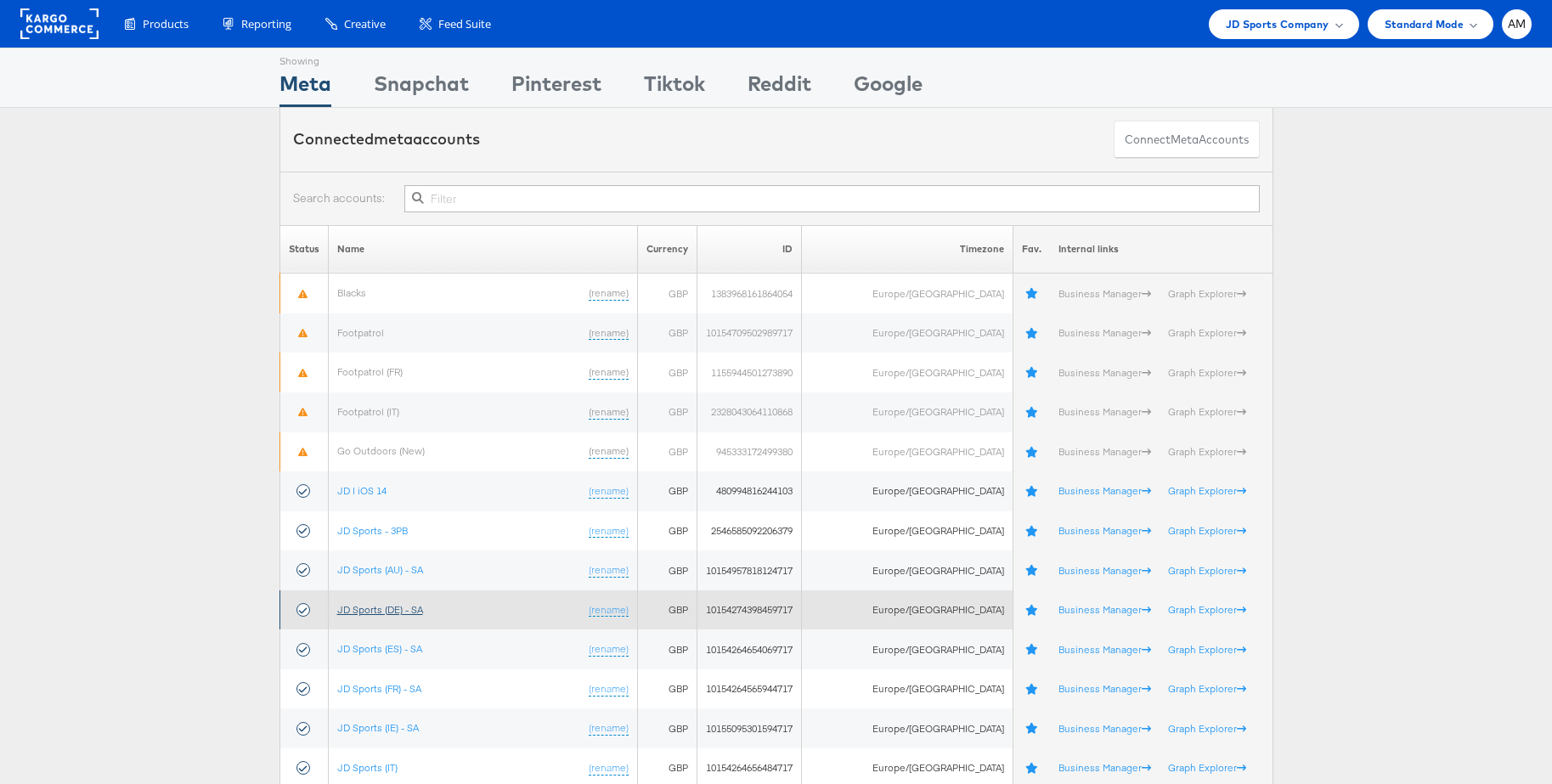
click at [411, 606] on link "JD Sports (DE) - SA" at bounding box center [380, 610] width 86 height 13
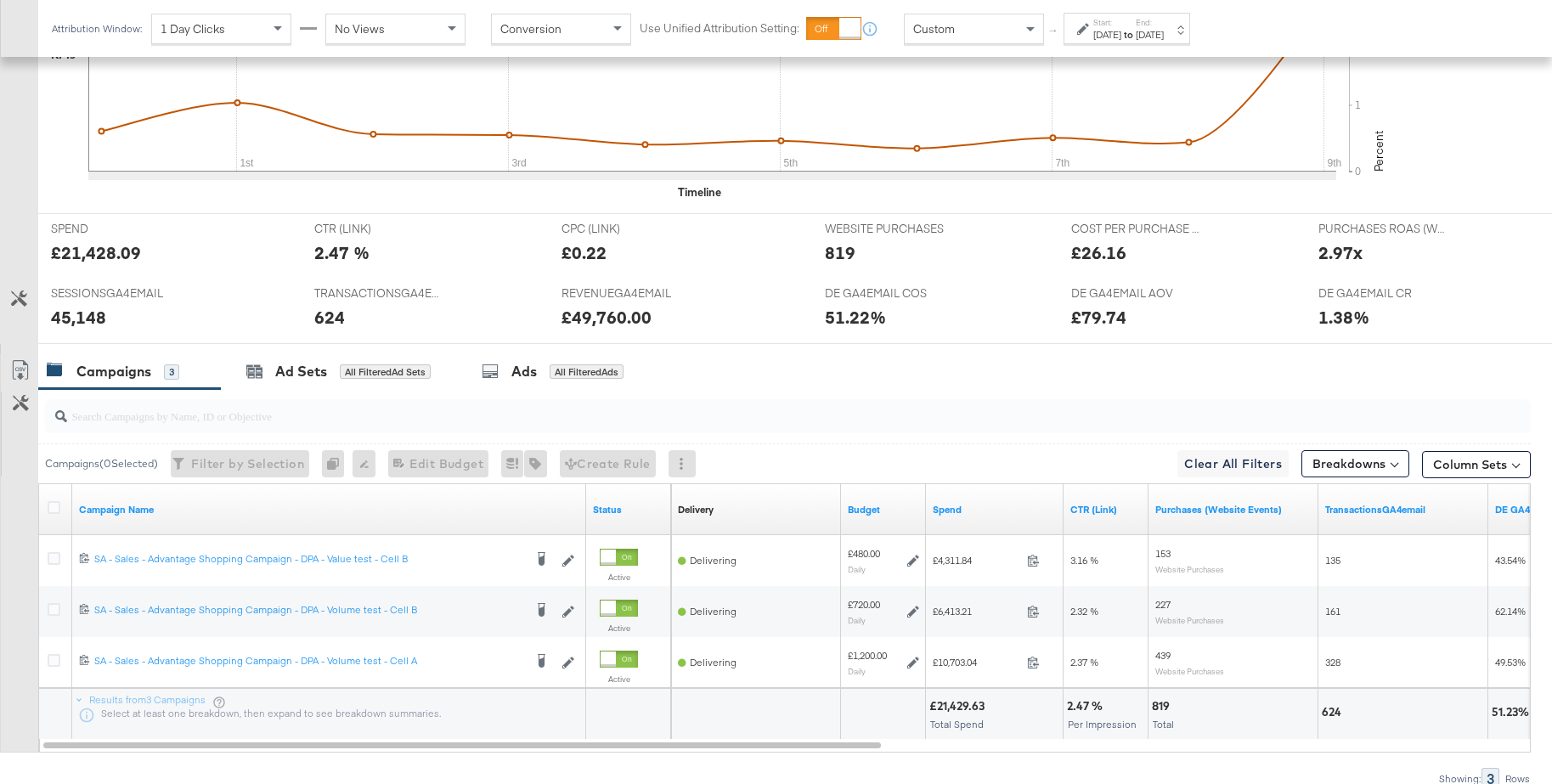
scroll to position [643, 0]
